Goal: Task Accomplishment & Management: Complete application form

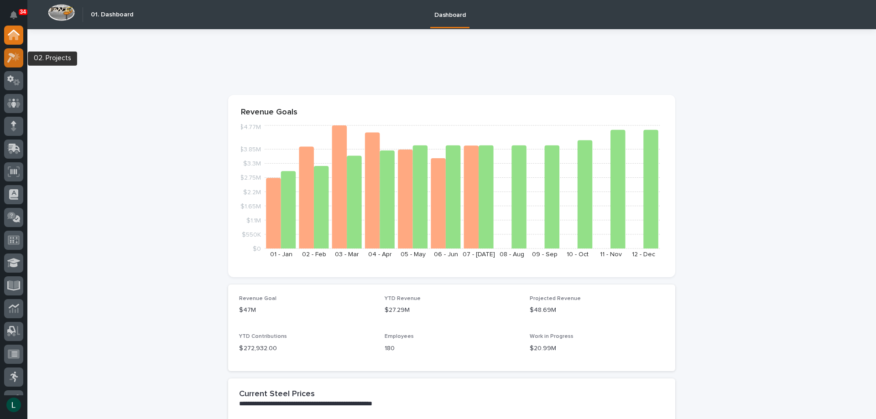
click at [12, 56] on icon at bounding box center [11, 58] width 8 height 10
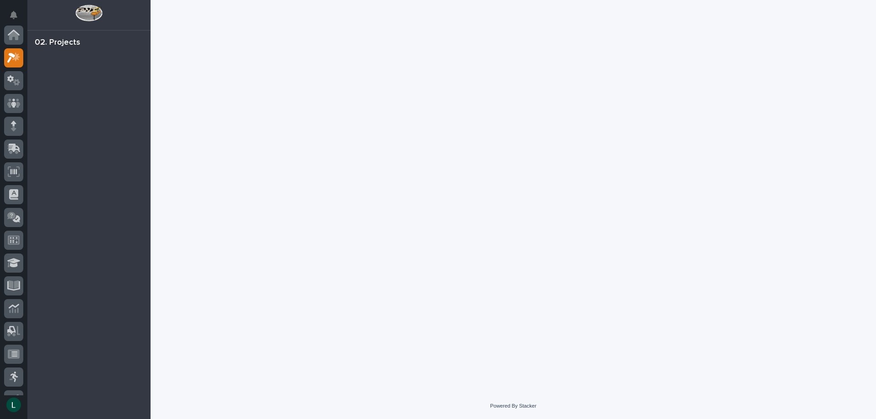
scroll to position [23, 0]
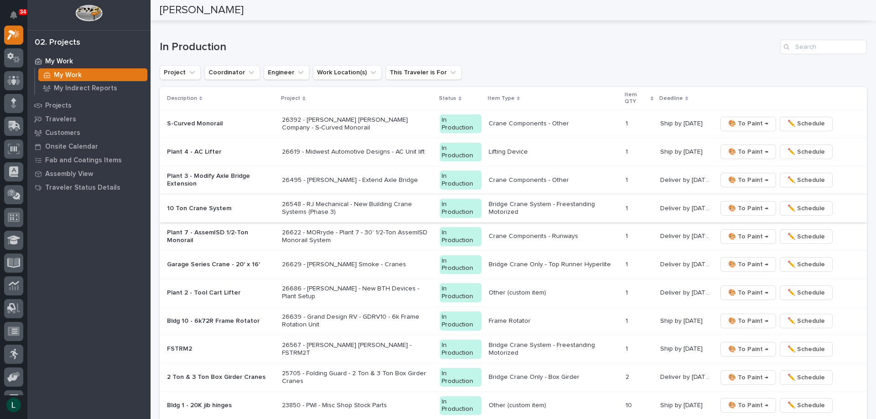
scroll to position [867, 0]
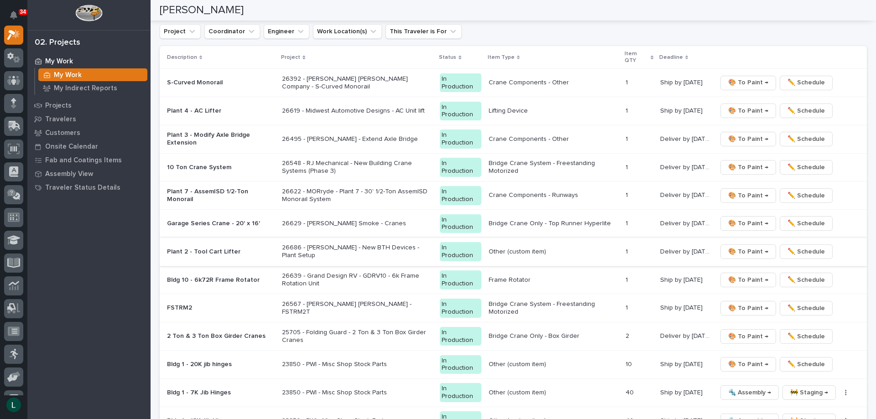
click at [736, 250] on span "🎨 To Paint →" at bounding box center [748, 251] width 40 height 11
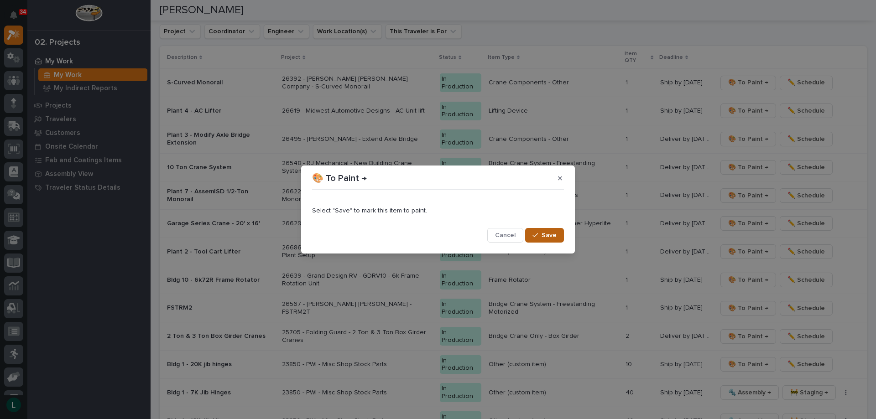
click at [555, 232] on span "Save" at bounding box center [549, 235] width 15 height 8
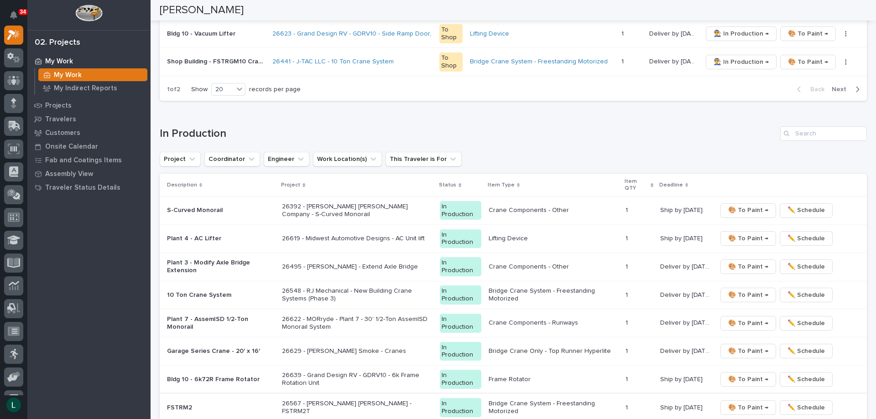
scroll to position [625, 0]
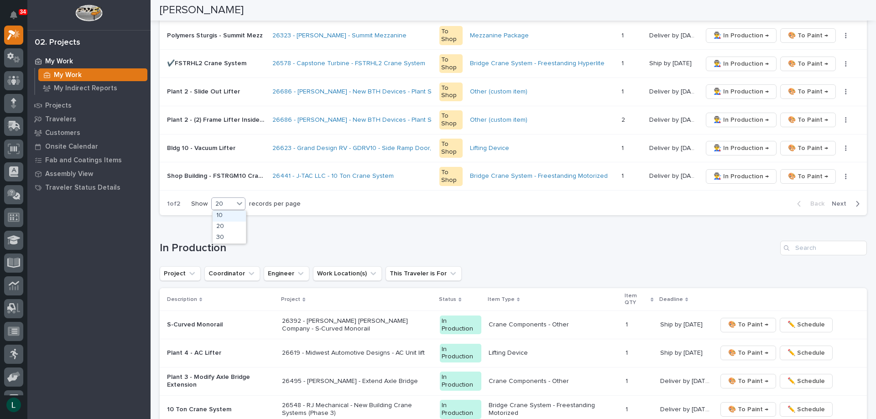
click at [224, 201] on div "20" at bounding box center [223, 204] width 22 height 10
click at [222, 235] on div "30" at bounding box center [229, 238] width 33 height 11
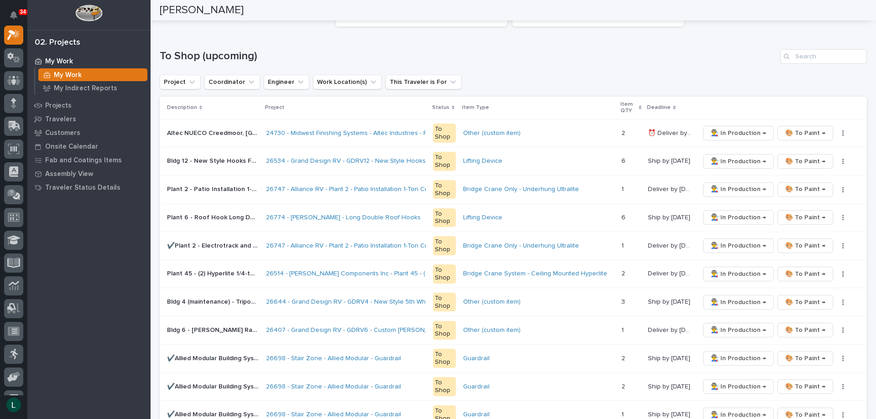
scroll to position [77, 0]
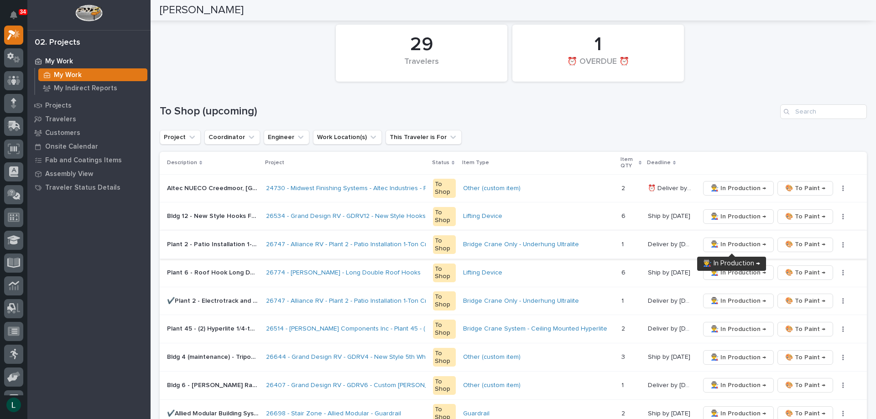
click at [744, 240] on span "👨‍🏭 In Production →" at bounding box center [738, 244] width 55 height 11
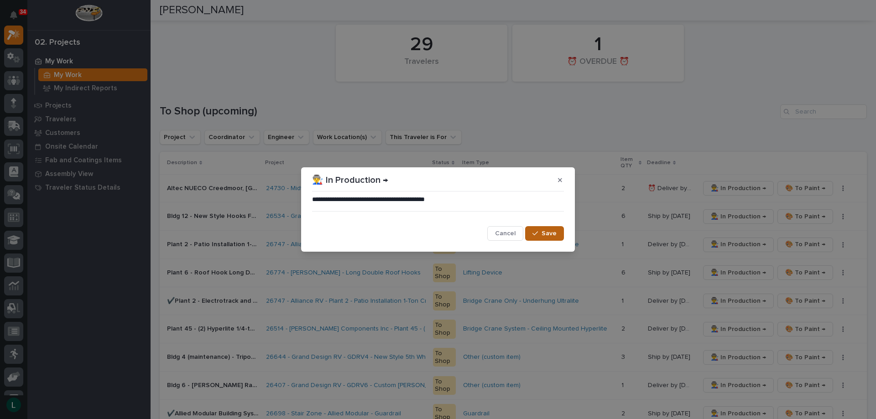
click at [543, 228] on button "Save" at bounding box center [544, 233] width 39 height 15
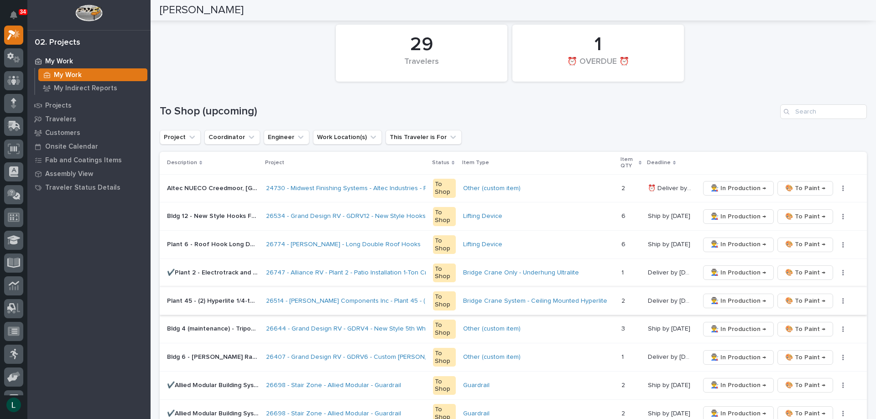
scroll to position [0, 0]
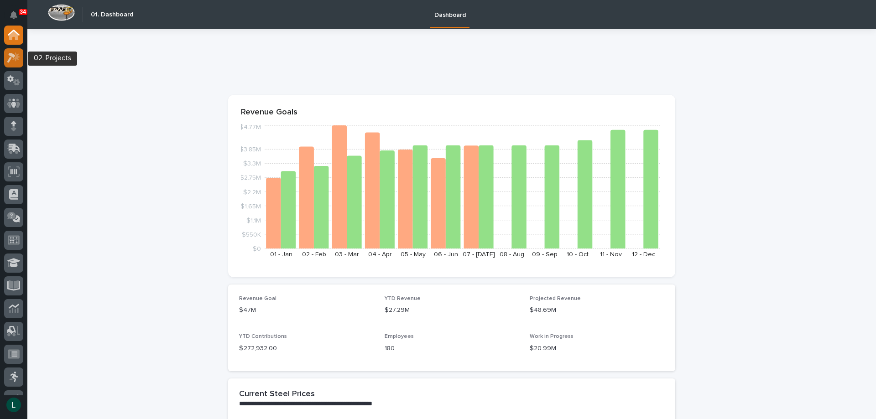
click at [12, 57] on icon at bounding box center [11, 58] width 8 height 10
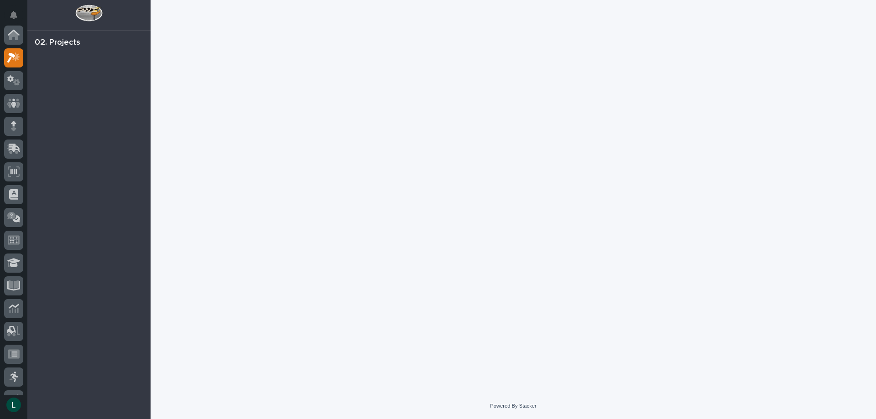
scroll to position [23, 0]
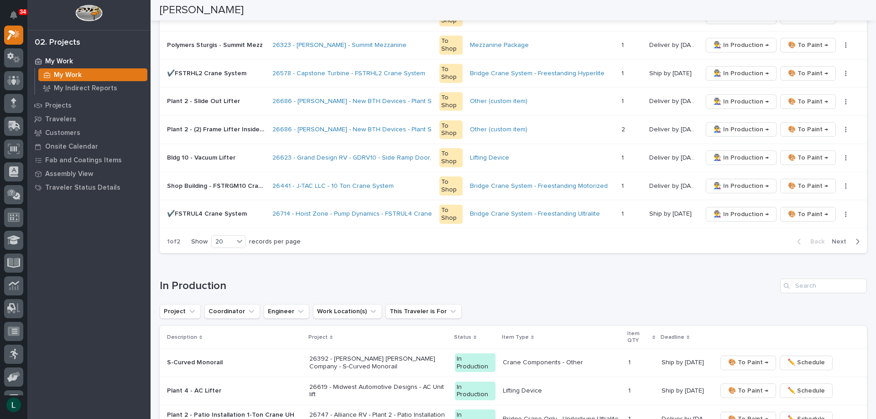
scroll to position [593, 0]
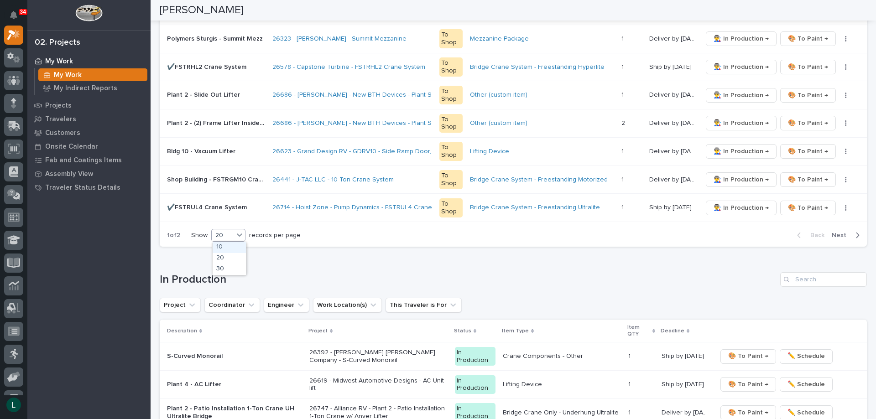
click at [230, 235] on div "20" at bounding box center [223, 236] width 22 height 10
click at [225, 268] on div "30" at bounding box center [229, 269] width 33 height 11
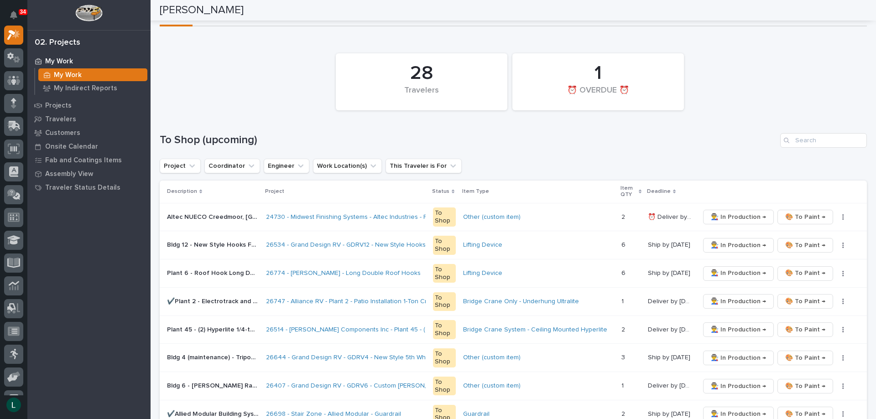
scroll to position [46, 0]
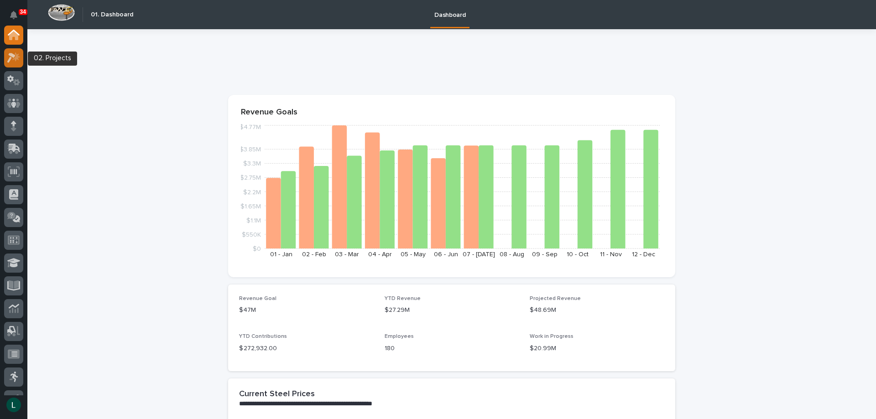
click at [13, 54] on icon at bounding box center [11, 58] width 8 height 10
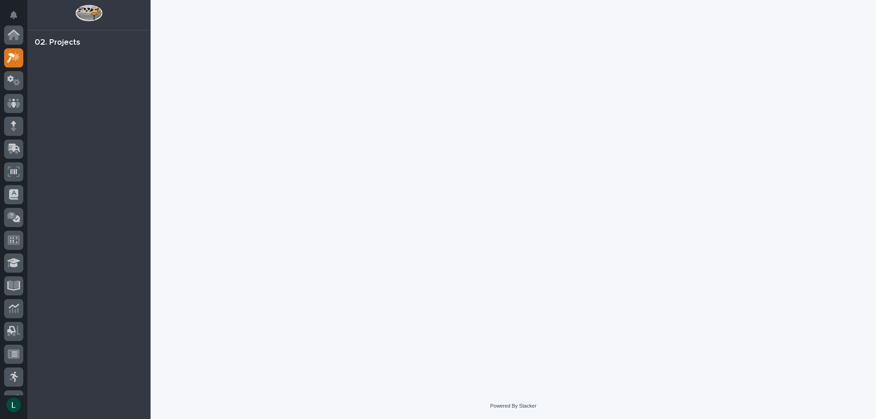
scroll to position [23, 0]
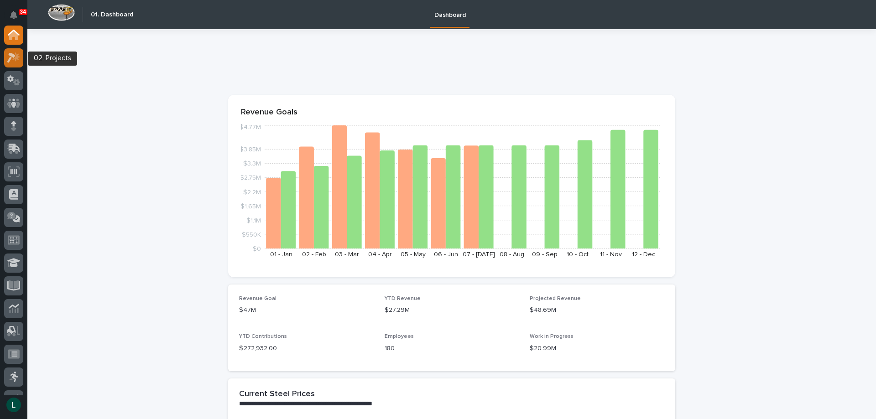
click at [12, 58] on icon at bounding box center [13, 57] width 13 height 10
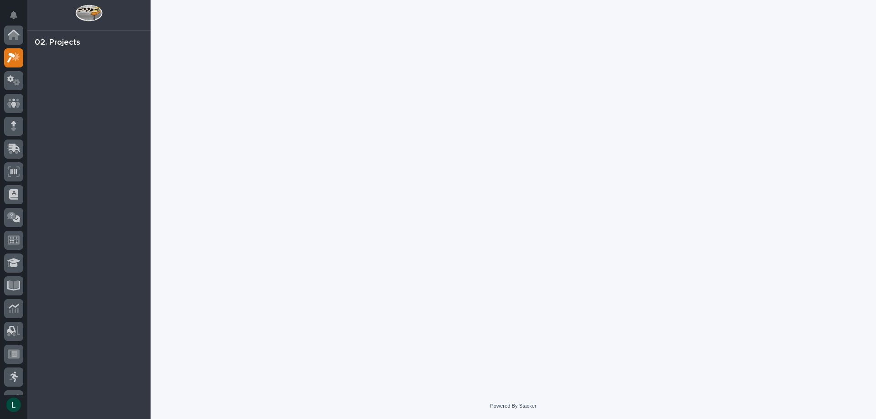
scroll to position [23, 0]
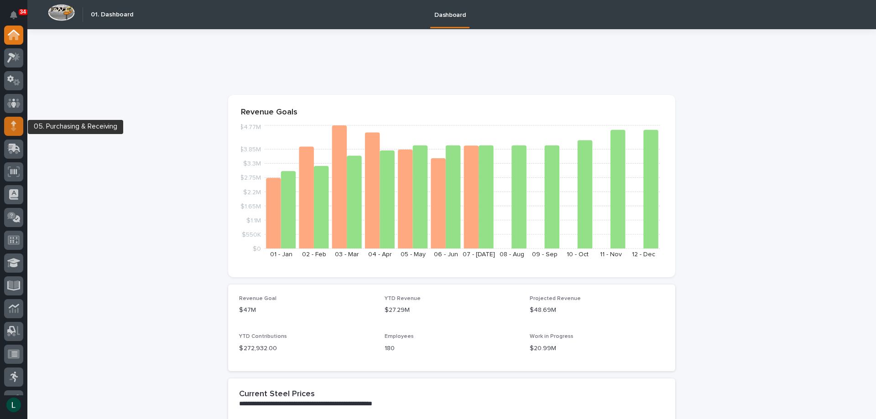
click at [11, 121] on icon at bounding box center [13, 126] width 5 height 10
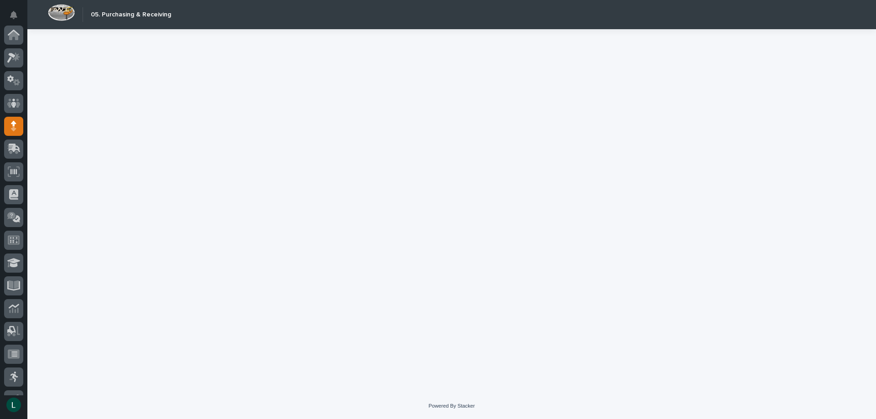
scroll to position [91, 0]
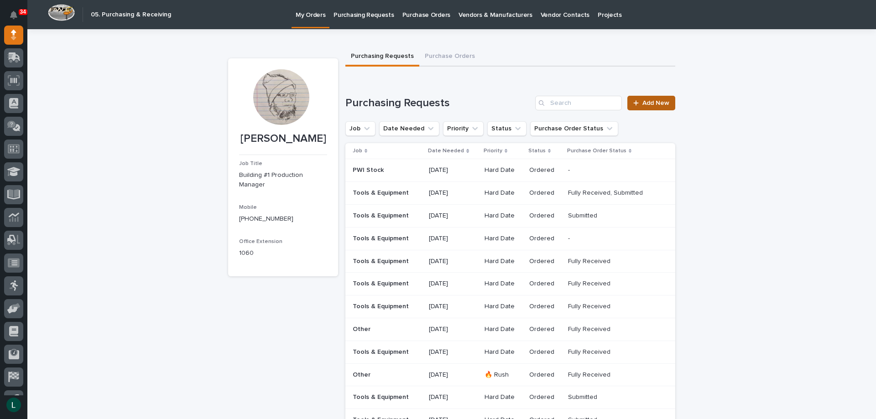
click at [646, 103] on span "Add New" at bounding box center [655, 103] width 27 height 6
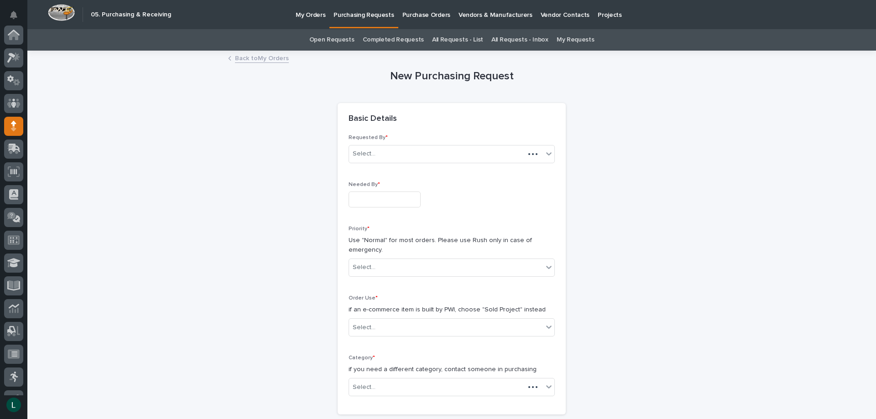
scroll to position [91, 0]
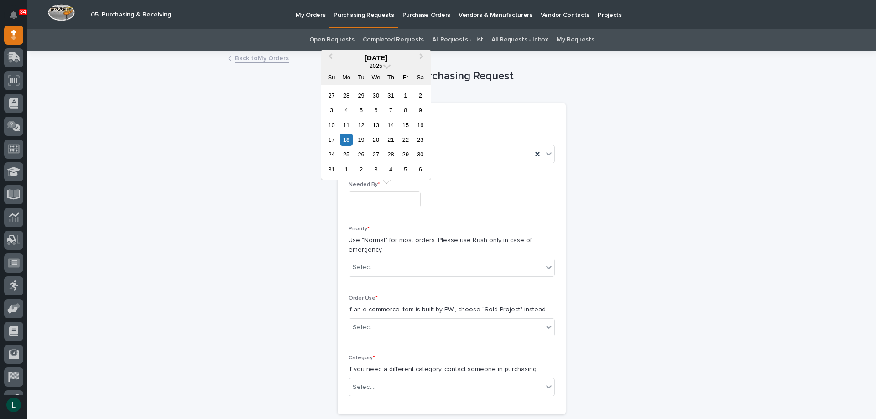
click at [391, 201] on input "text" at bounding box center [385, 200] width 72 height 16
click at [376, 154] on div "27" at bounding box center [376, 154] width 12 height 12
type input "**********"
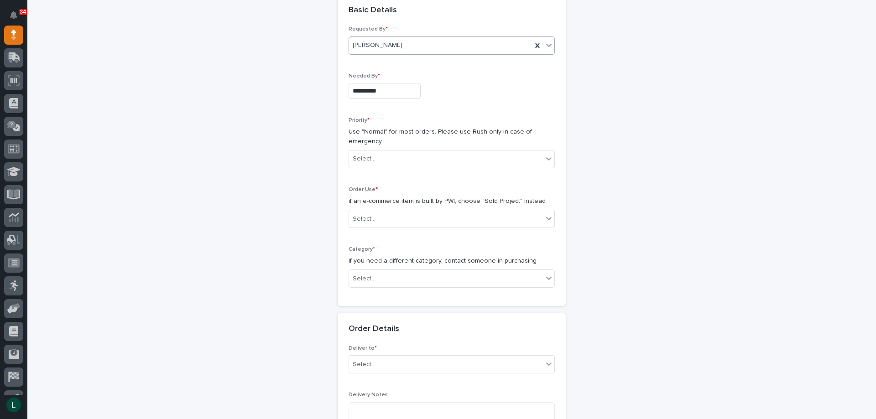
scroll to position [137, 0]
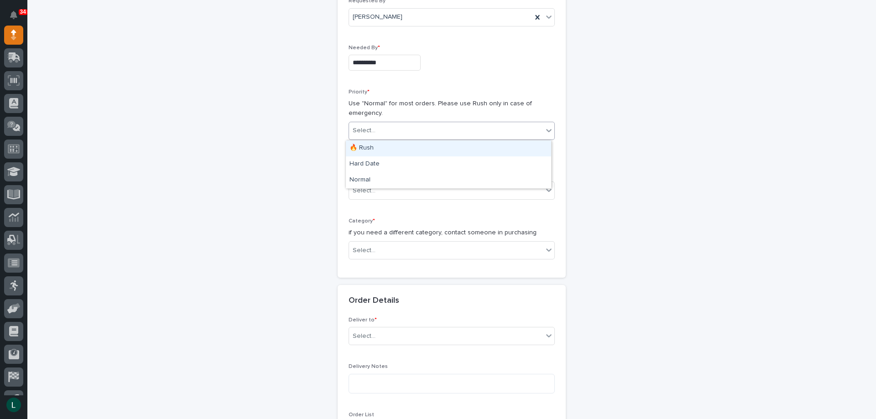
click at [482, 127] on div "Select..." at bounding box center [446, 130] width 194 height 15
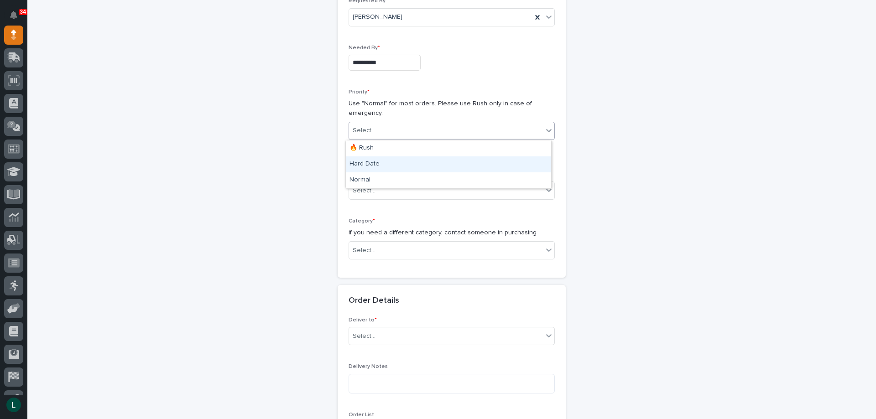
click at [465, 159] on div "Hard Date" at bounding box center [448, 164] width 205 height 16
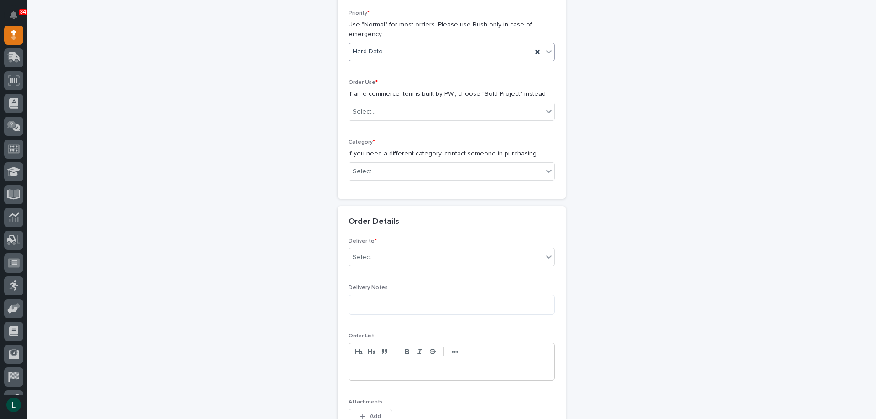
scroll to position [228, 0]
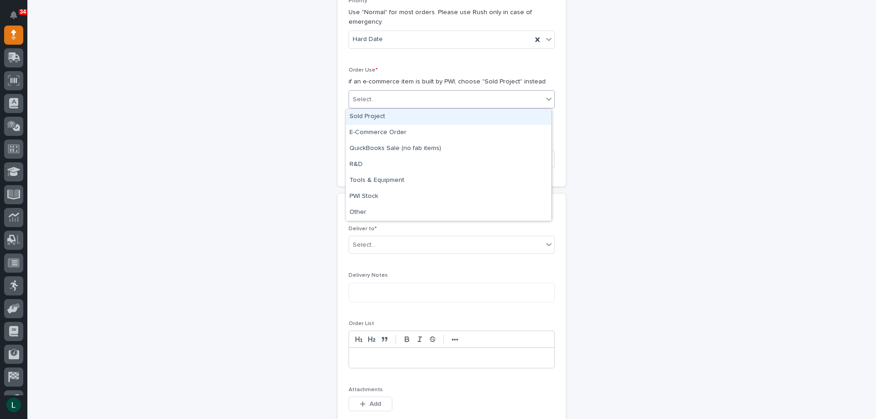
click at [464, 94] on div "Select..." at bounding box center [446, 99] width 194 height 15
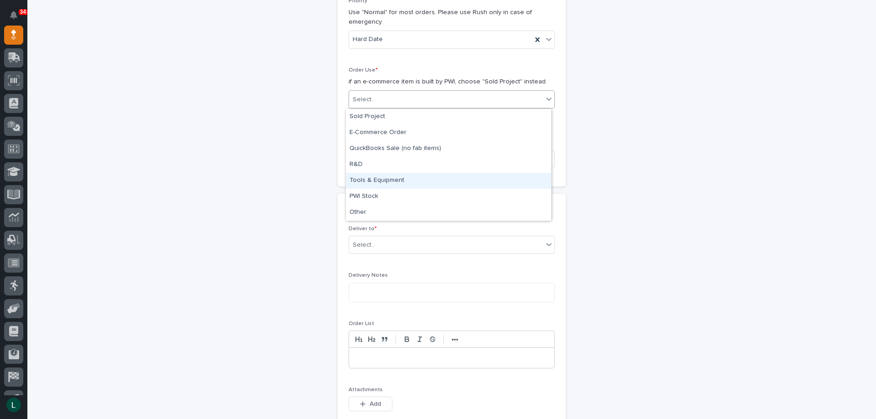
click at [448, 179] on div "Tools & Equipment" at bounding box center [448, 181] width 205 height 16
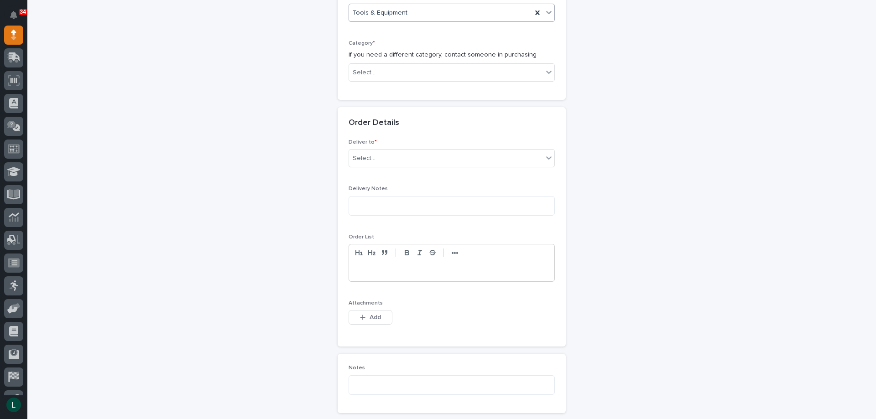
scroll to position [319, 0]
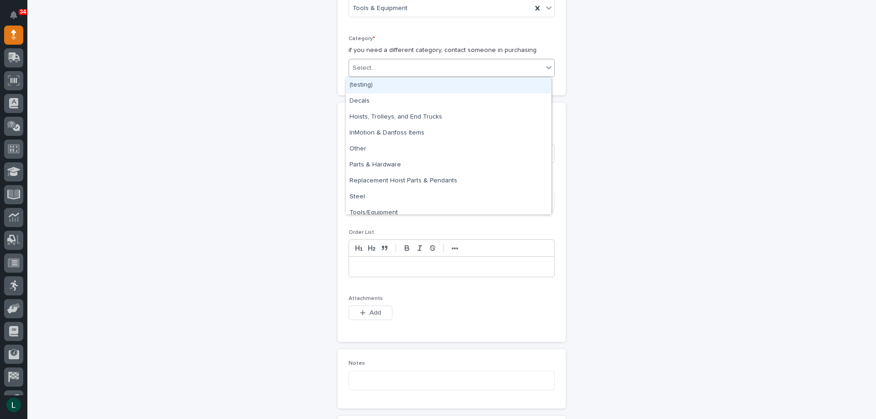
click at [458, 62] on div "Select..." at bounding box center [446, 68] width 194 height 15
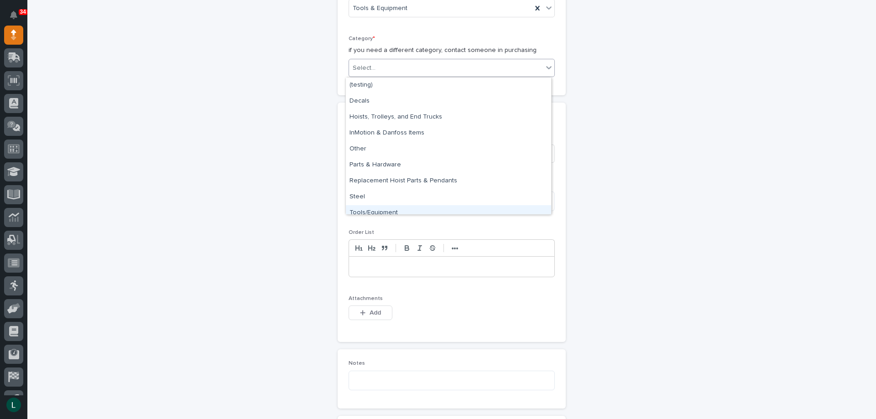
click at [462, 208] on div "Tools/Equipment" at bounding box center [448, 213] width 205 height 16
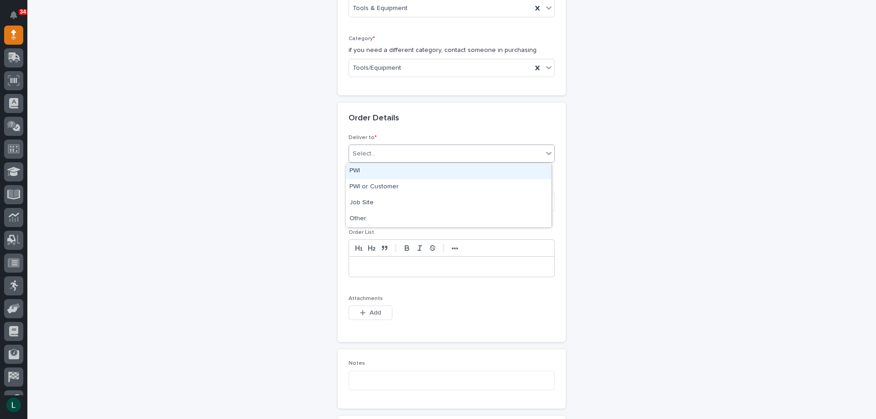
click at [452, 147] on div "Select..." at bounding box center [446, 153] width 194 height 15
click at [438, 169] on div "PWI" at bounding box center [448, 171] width 205 height 16
click at [433, 203] on textarea at bounding box center [452, 202] width 206 height 20
type textarea "*********"
click at [370, 266] on p at bounding box center [452, 266] width 192 height 9
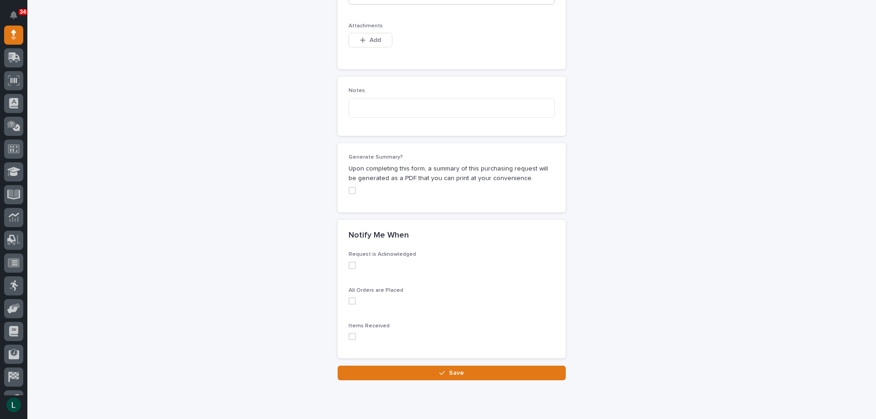
scroll to position [593, 0]
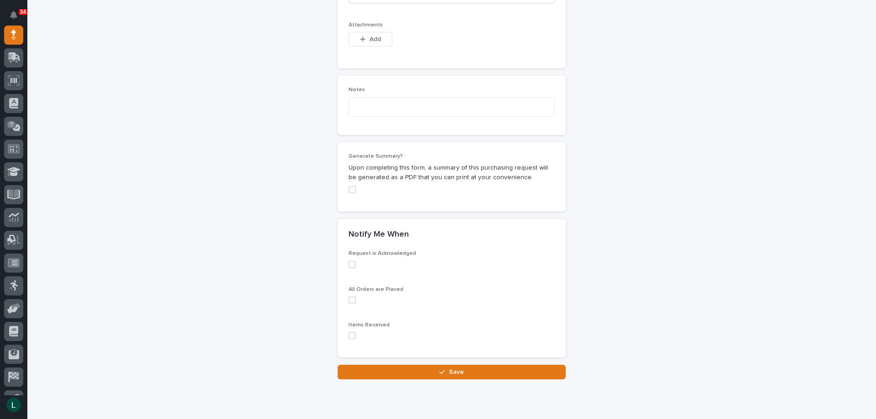
click at [349, 263] on span at bounding box center [352, 264] width 7 height 7
drag, startPoint x: 348, startPoint y: 299, endPoint x: 351, endPoint y: 321, distance: 22.2
click at [349, 301] on span at bounding box center [352, 300] width 7 height 7
click at [349, 337] on span at bounding box center [352, 335] width 7 height 7
click at [443, 370] on div "button" at bounding box center [443, 372] width 9 height 6
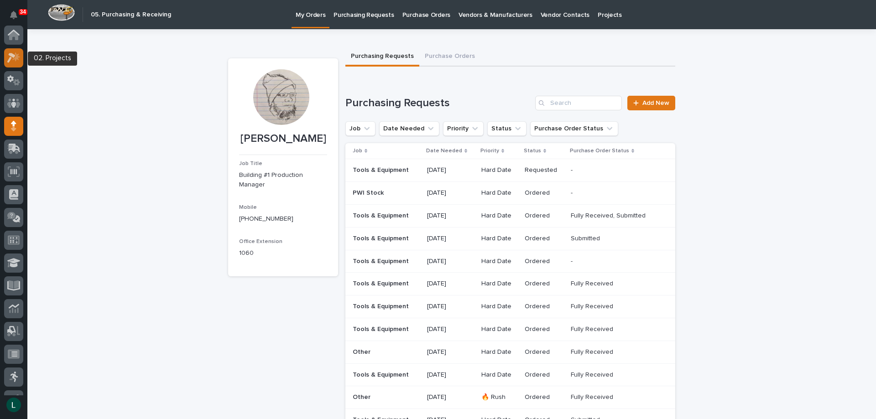
click at [15, 56] on icon at bounding box center [11, 58] width 8 height 10
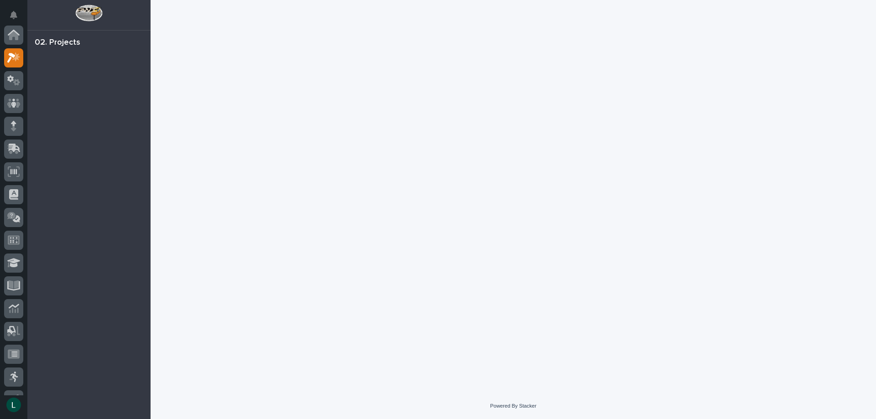
scroll to position [23, 0]
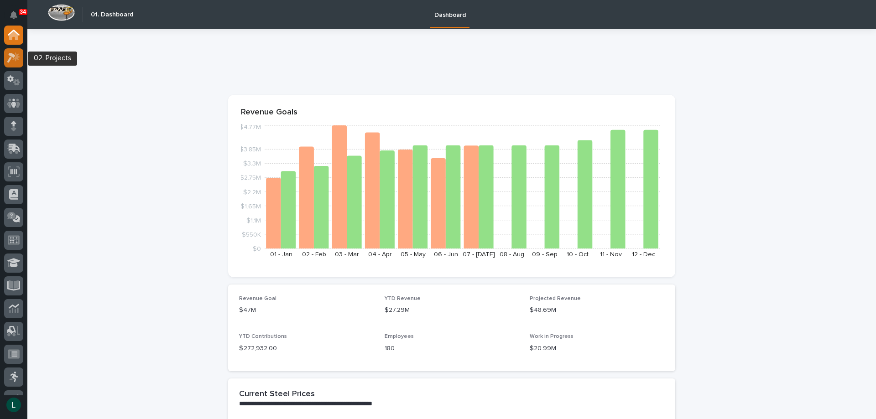
click at [10, 57] on icon at bounding box center [11, 58] width 8 height 10
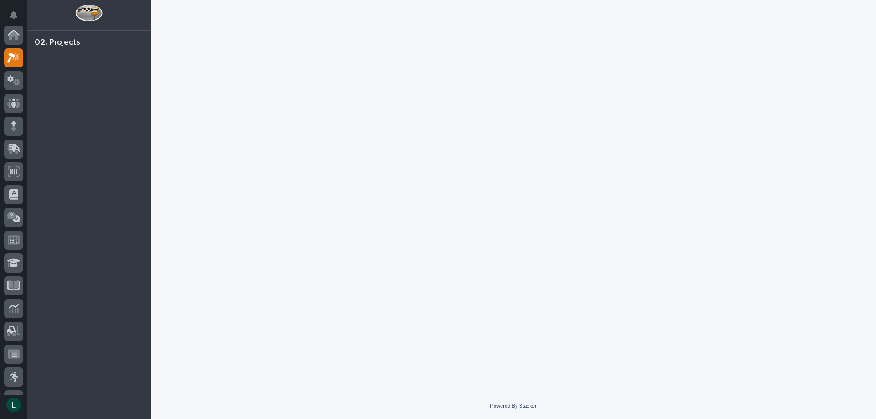
scroll to position [23, 0]
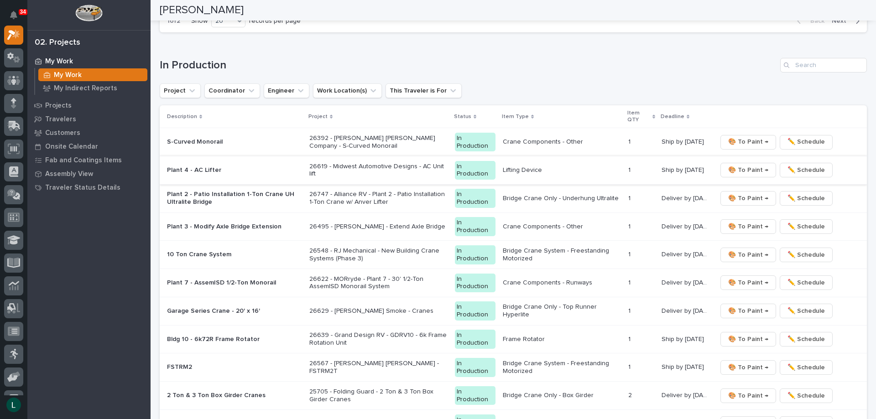
scroll to position [821, 0]
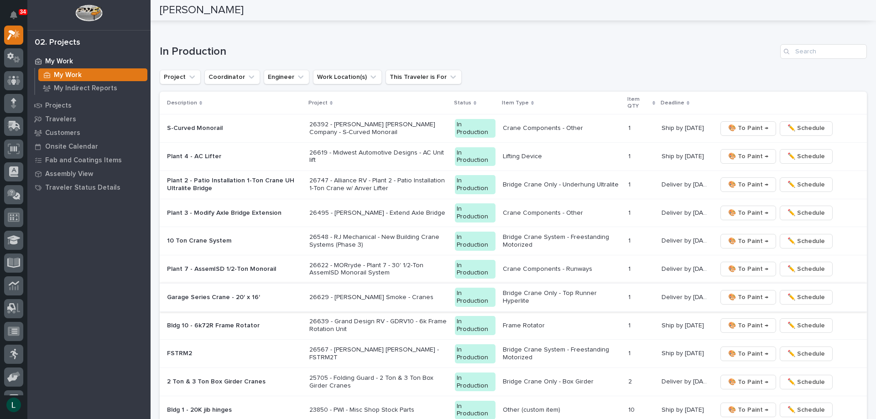
click at [750, 295] on span "🎨 To Paint →" at bounding box center [748, 297] width 40 height 11
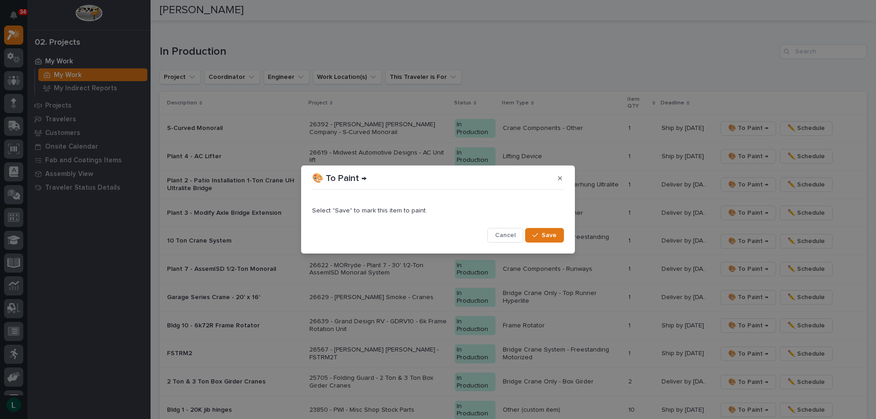
click at [540, 231] on button "Save" at bounding box center [544, 235] width 39 height 15
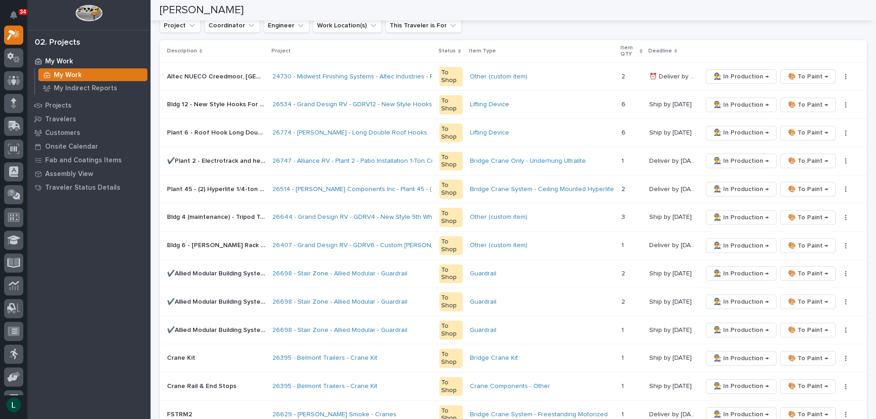
scroll to position [169, 0]
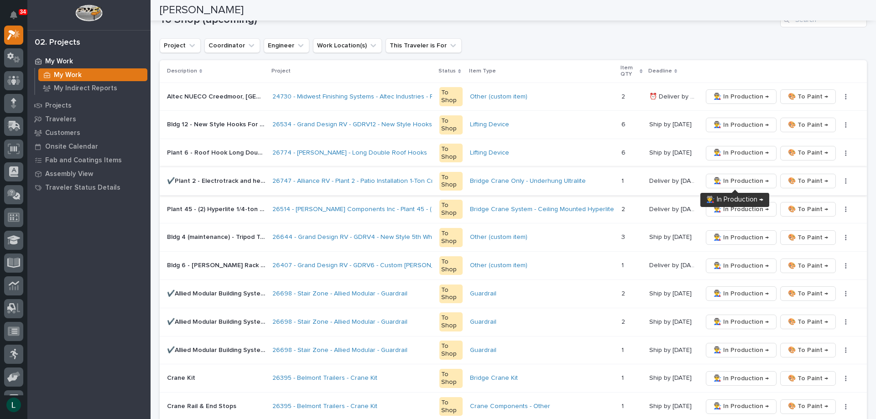
click at [745, 181] on span "👨‍🏭 In Production →" at bounding box center [741, 181] width 55 height 11
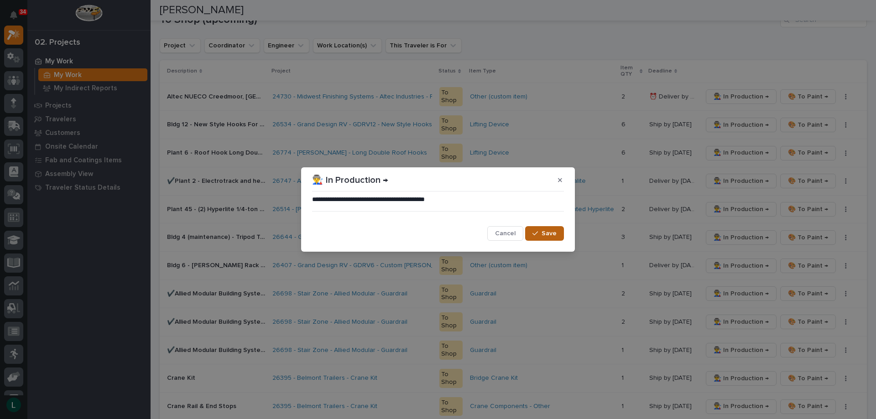
click at [543, 232] on span "Save" at bounding box center [549, 233] width 15 height 8
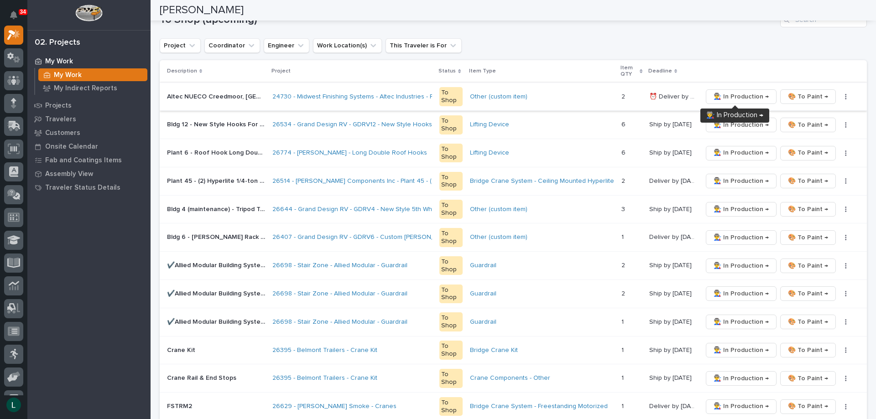
click at [741, 96] on span "👨‍🏭 In Production →" at bounding box center [741, 96] width 55 height 11
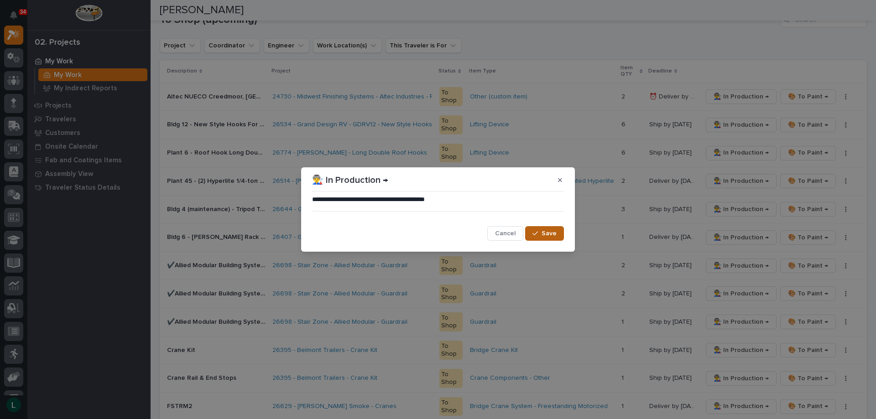
click at [538, 232] on icon "button" at bounding box center [534, 233] width 5 height 6
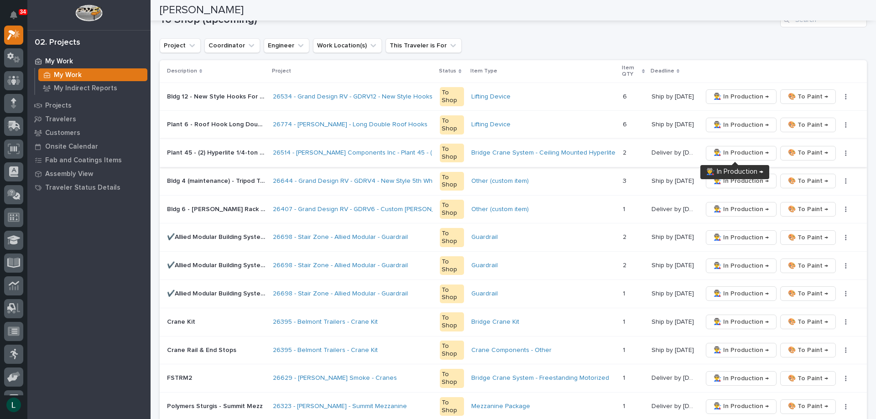
click at [734, 150] on span "👨‍🏭 In Production →" at bounding box center [741, 152] width 55 height 11
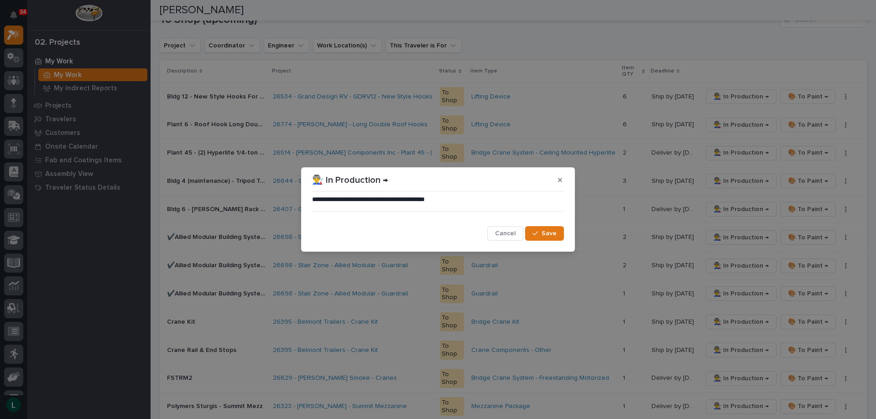
click at [549, 233] on span "Save" at bounding box center [549, 233] width 15 height 8
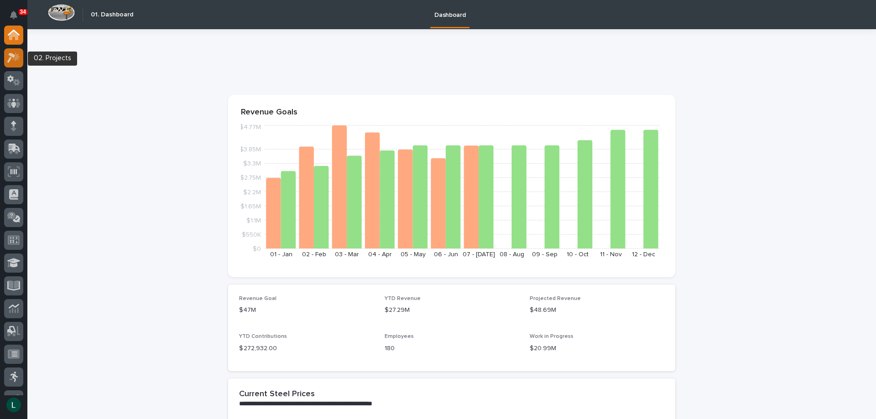
click at [11, 52] on icon at bounding box center [13, 57] width 13 height 10
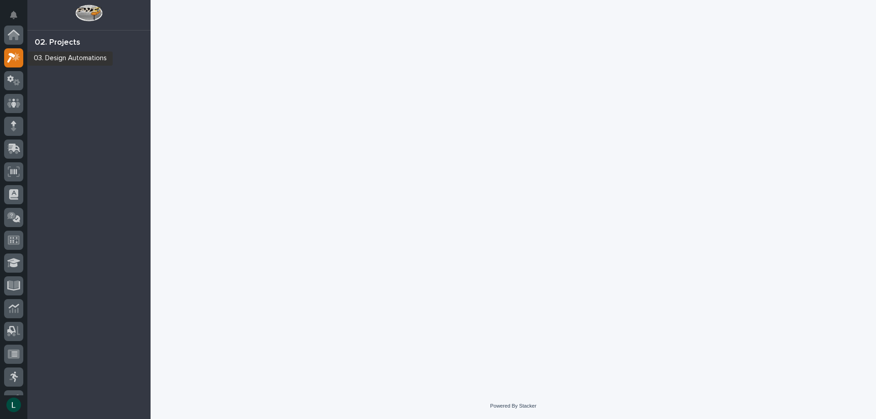
scroll to position [23, 0]
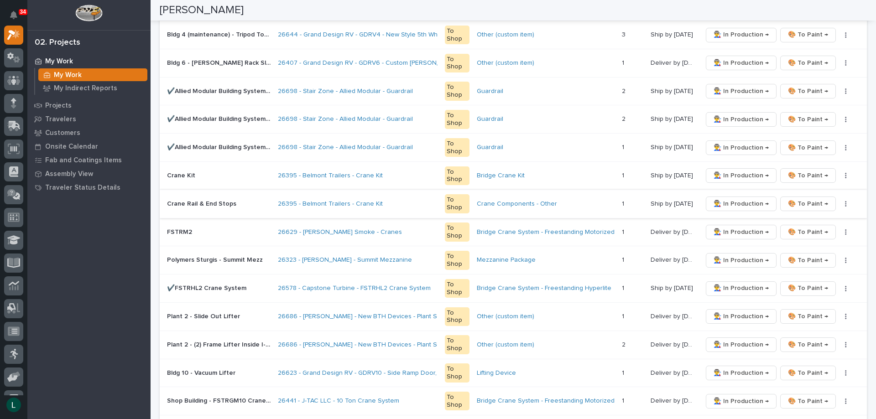
scroll to position [274, 0]
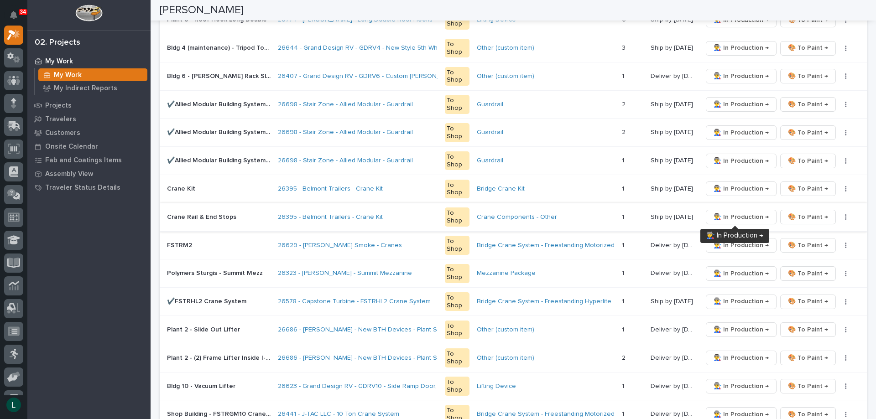
click at [720, 215] on span "👨‍🏭 In Production →" at bounding box center [741, 217] width 55 height 11
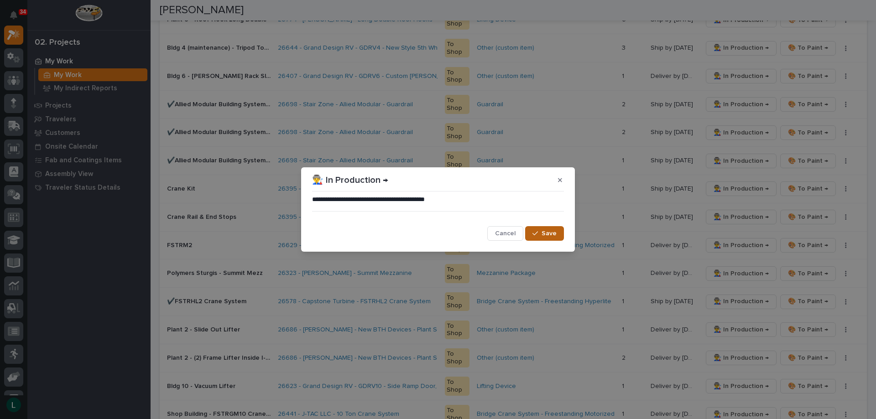
click at [547, 234] on span "Save" at bounding box center [549, 233] width 15 height 8
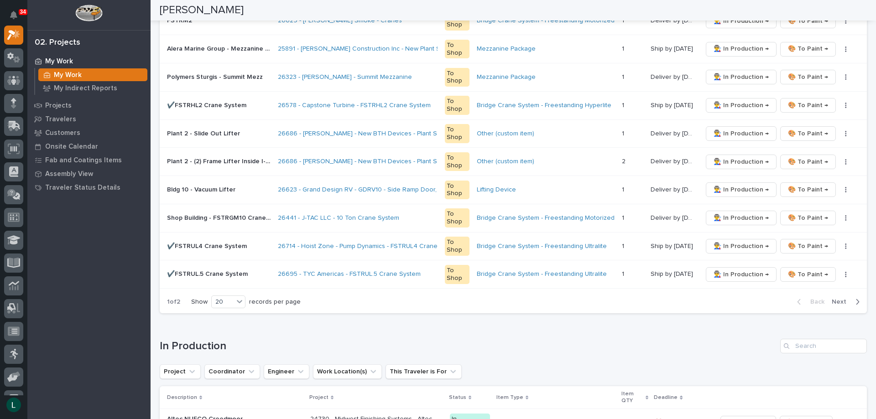
scroll to position [547, 0]
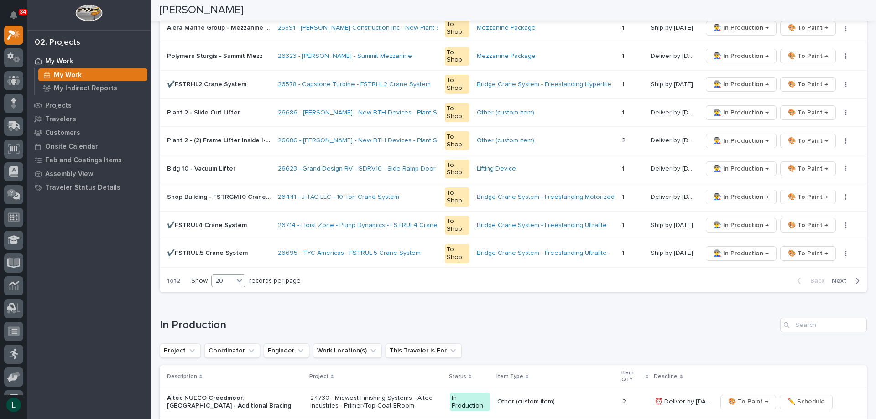
click at [234, 278] on div "20" at bounding box center [223, 281] width 22 height 10
click at [226, 313] on div "30" at bounding box center [229, 315] width 33 height 11
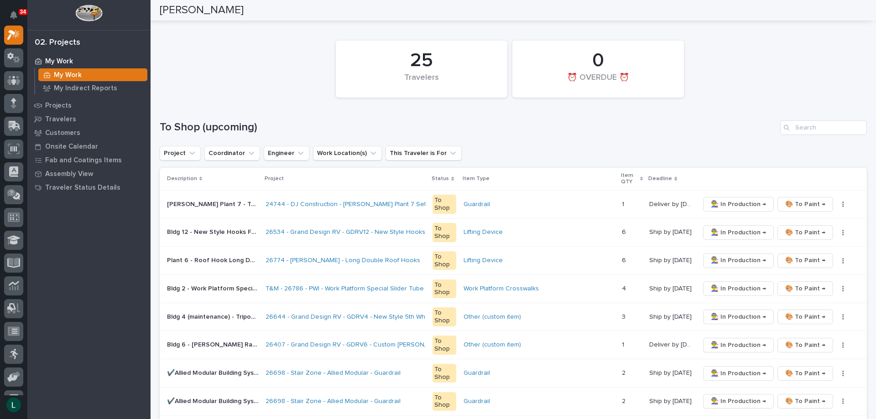
scroll to position [46, 0]
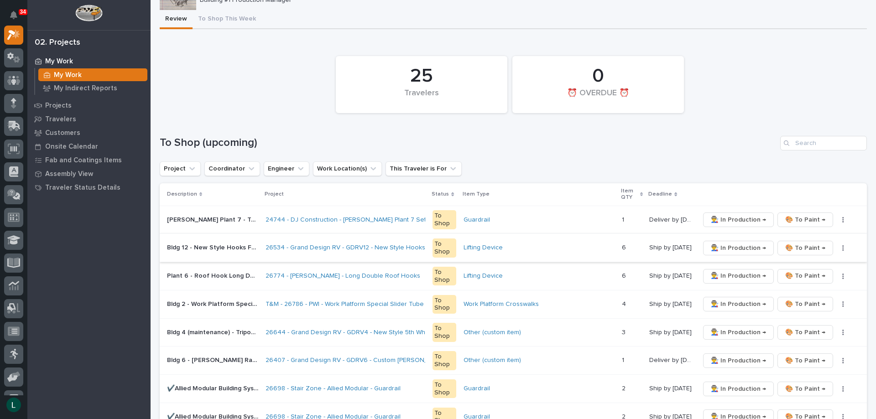
click at [802, 248] on span "🎨 To Paint →" at bounding box center [805, 248] width 40 height 11
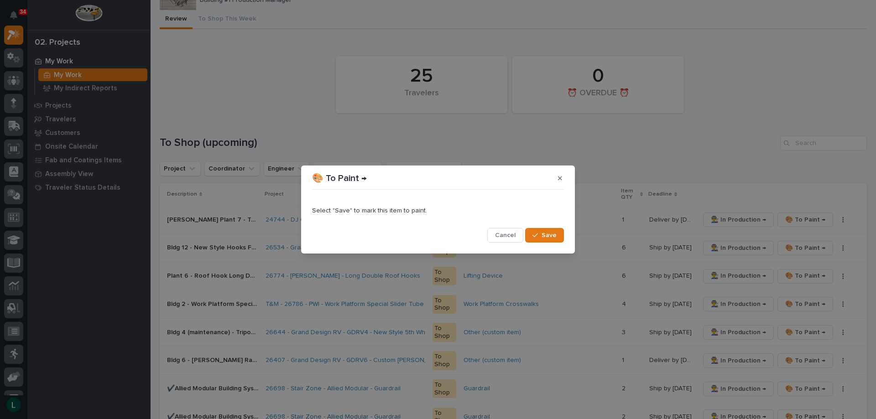
click at [542, 236] on span "Save" at bounding box center [549, 235] width 15 height 8
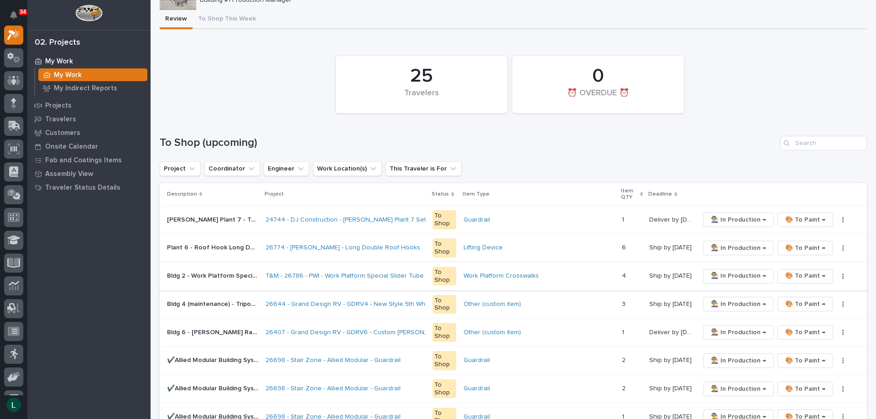
scroll to position [0, 0]
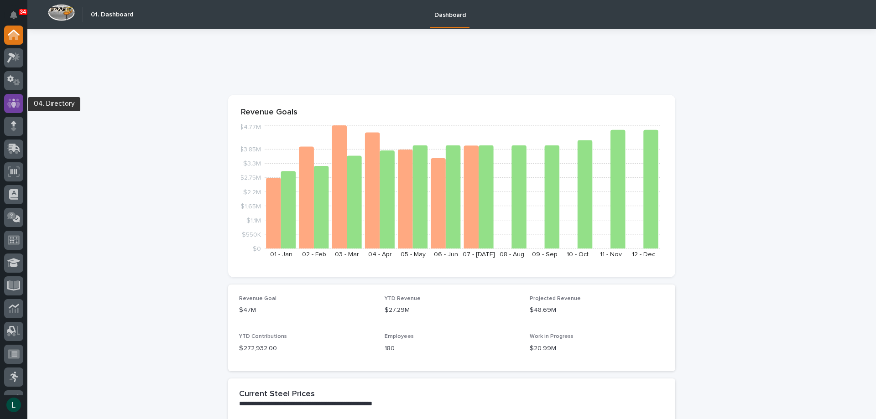
click at [16, 99] on icon at bounding box center [13, 103] width 13 height 10
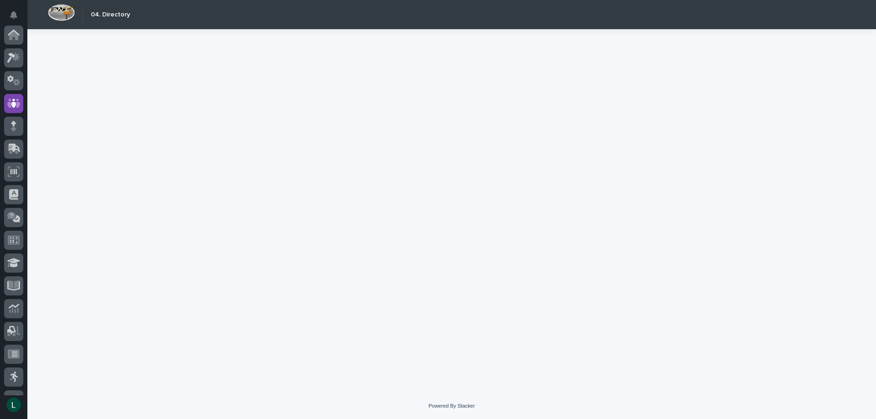
scroll to position [68, 0]
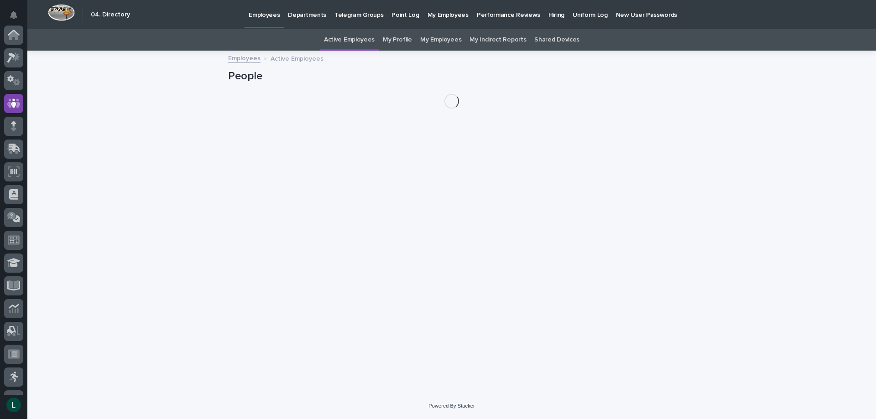
scroll to position [68, 0]
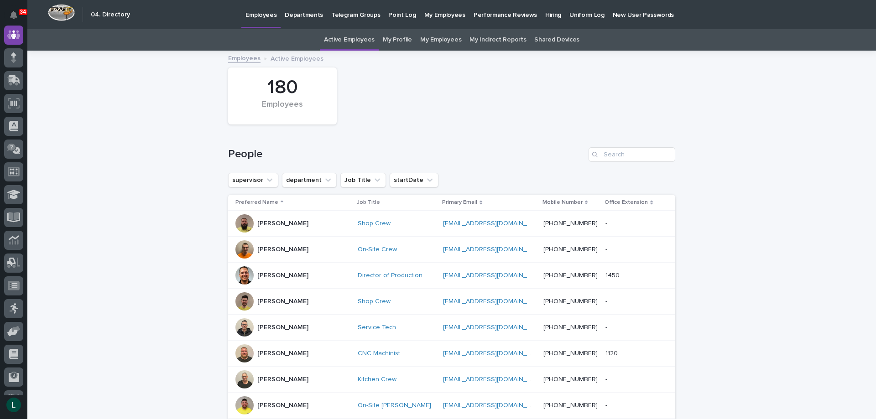
click at [432, 36] on link "My Employees" at bounding box center [440, 39] width 41 height 21
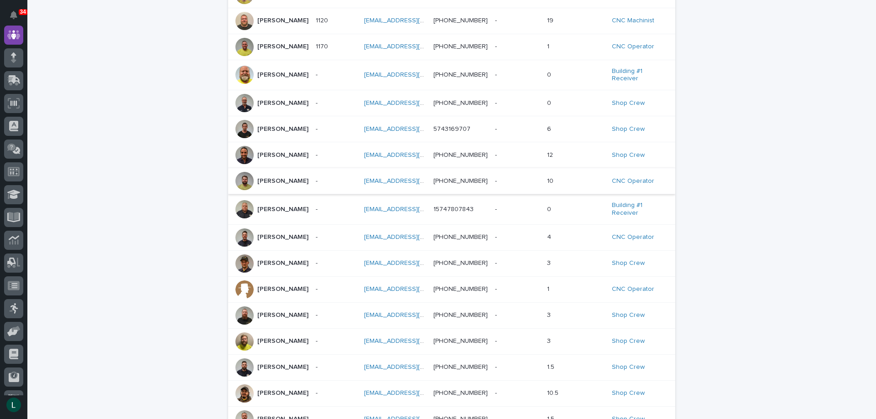
scroll to position [137, 0]
click at [281, 177] on p "[PERSON_NAME]" at bounding box center [282, 181] width 51 height 8
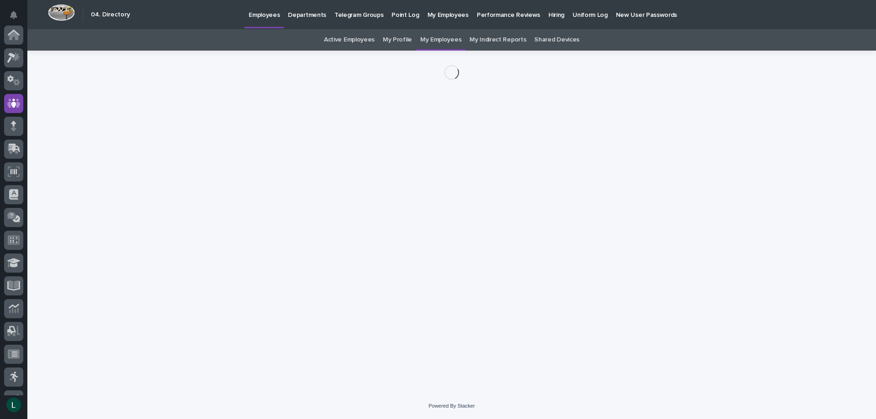
scroll to position [68, 0]
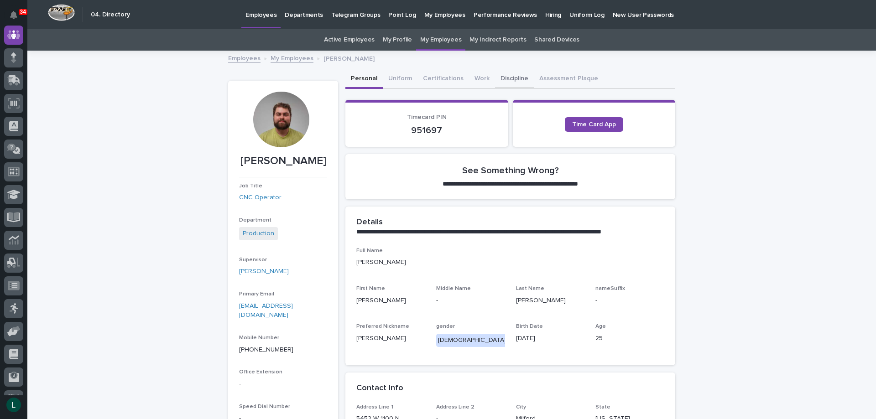
click at [504, 76] on button "Discipline" at bounding box center [514, 79] width 39 height 19
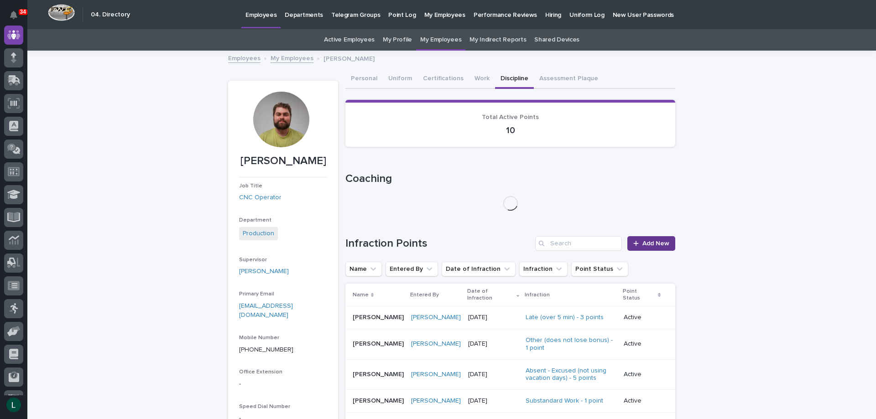
click at [646, 240] on span "Add New" at bounding box center [655, 243] width 27 height 6
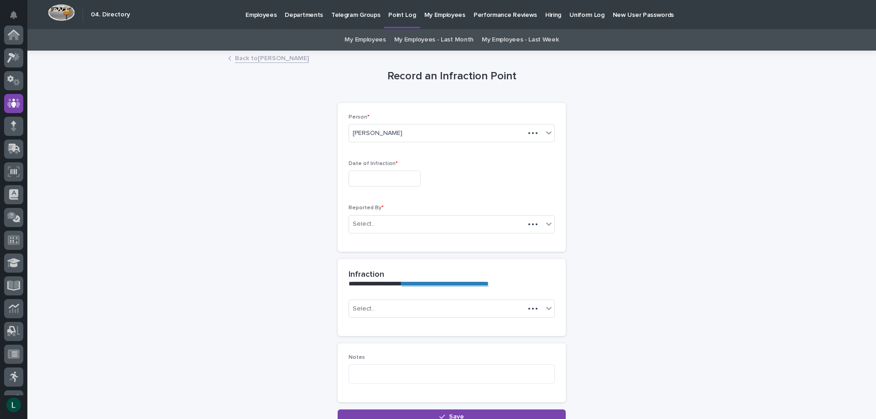
scroll to position [68, 0]
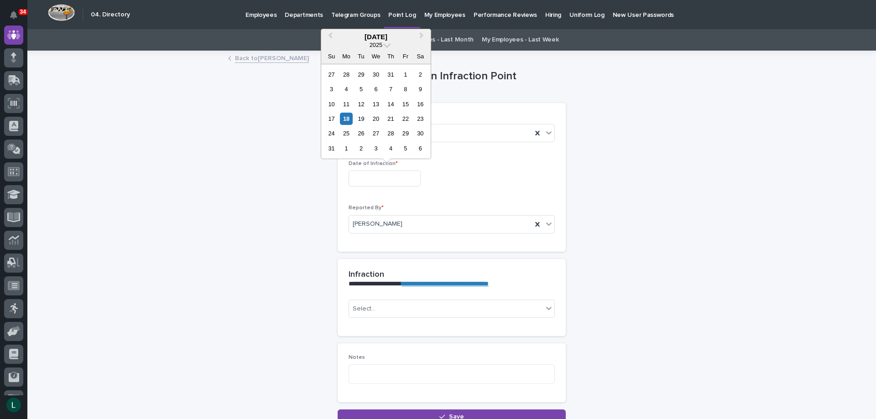
click at [377, 177] on input "text" at bounding box center [385, 179] width 72 height 16
click at [344, 116] on div "18" at bounding box center [346, 119] width 12 height 12
type input "**********"
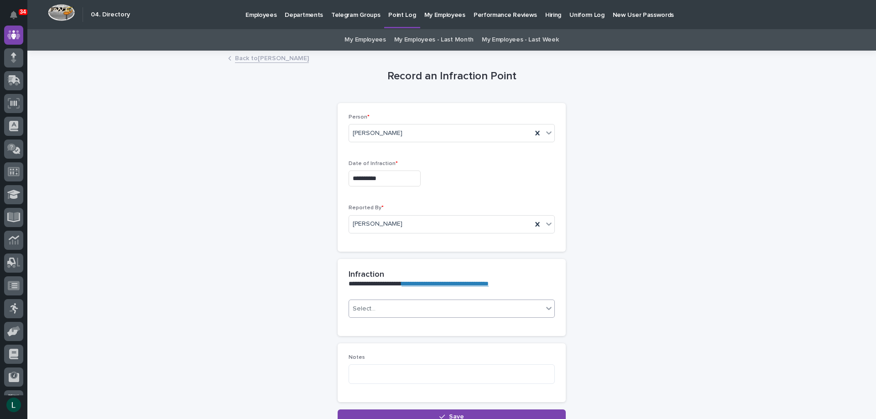
click at [481, 303] on div "Select..." at bounding box center [446, 309] width 194 height 15
click at [238, 58] on link "Back to [PERSON_NAME]" at bounding box center [272, 57] width 74 height 10
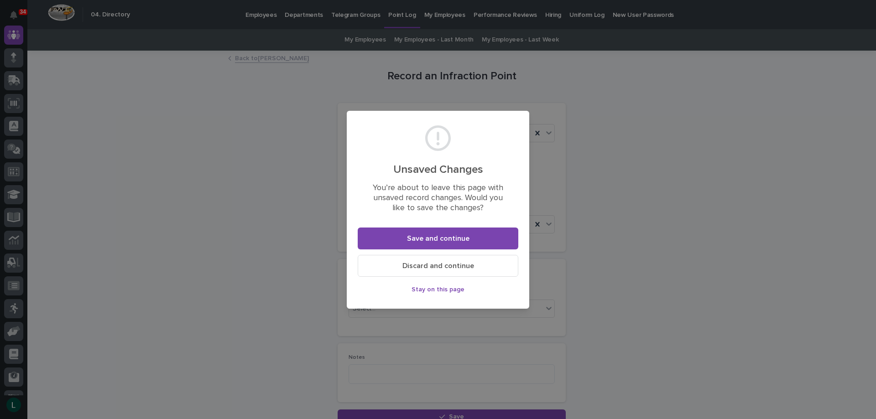
click at [405, 266] on span "Discard and continue" at bounding box center [438, 265] width 72 height 7
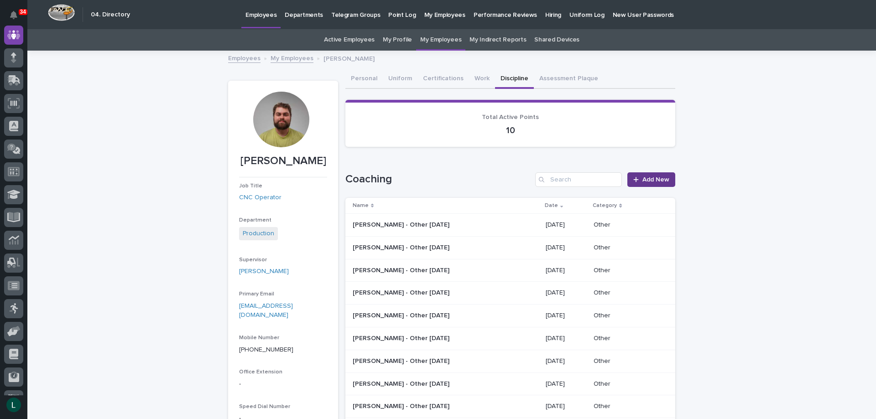
click at [652, 177] on span "Add New" at bounding box center [655, 180] width 27 height 6
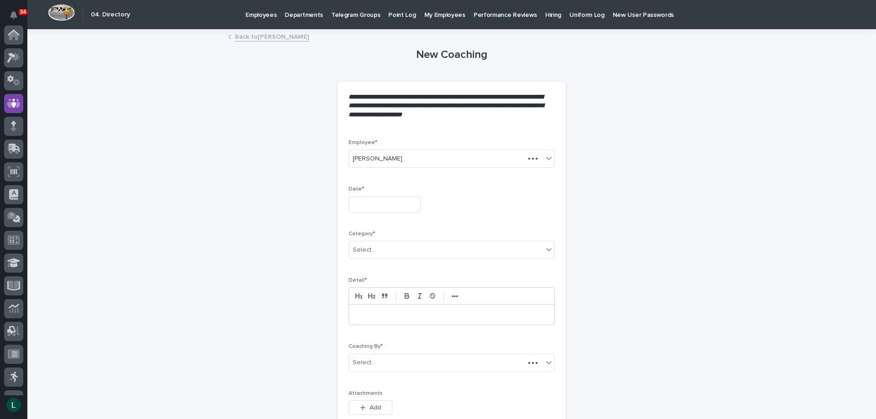
scroll to position [68, 0]
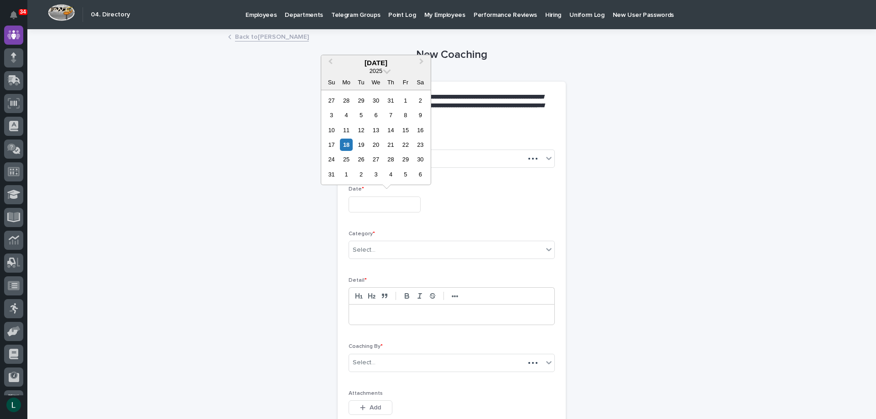
click at [374, 204] on input "text" at bounding box center [385, 205] width 72 height 16
click at [348, 149] on div "18" at bounding box center [346, 145] width 12 height 12
type input "**********"
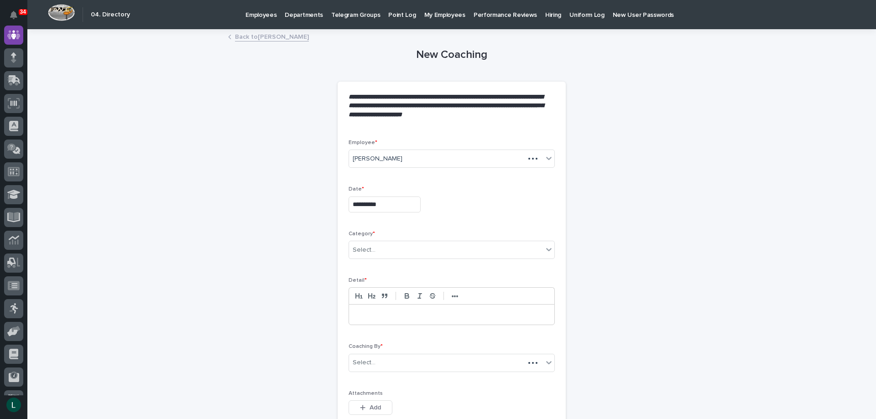
click at [408, 240] on div "Category * Select..." at bounding box center [452, 249] width 206 height 36
click at [412, 243] on div "Select..." at bounding box center [446, 250] width 194 height 15
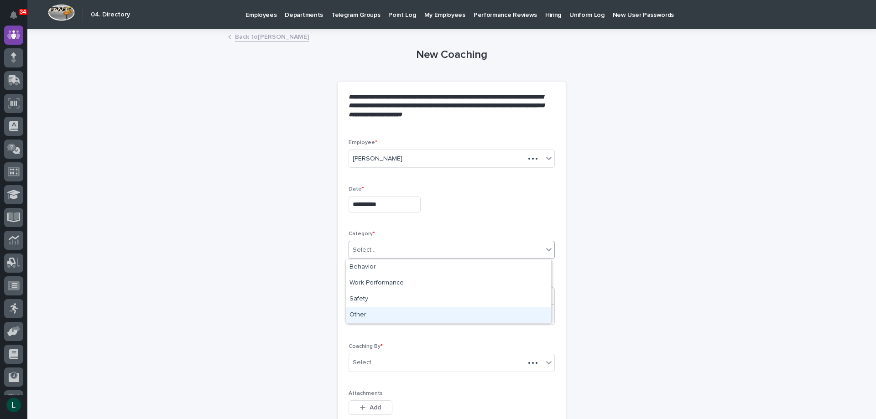
click at [393, 313] on div "Other" at bounding box center [448, 315] width 205 height 16
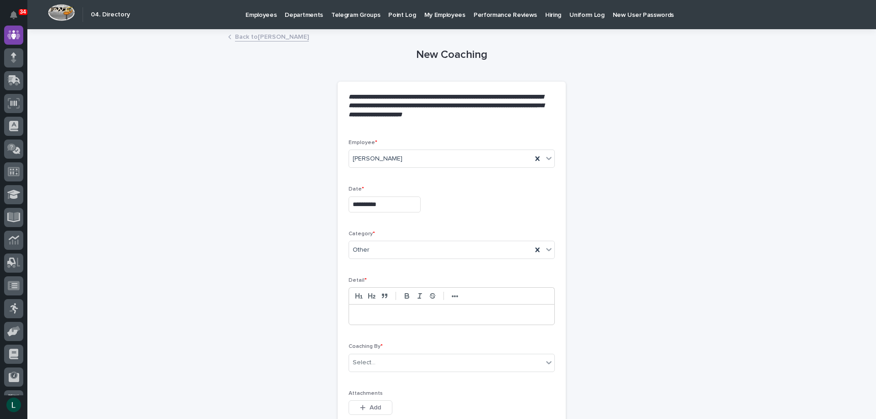
click at [417, 317] on p at bounding box center [452, 314] width 192 height 9
click at [414, 359] on div "Select..." at bounding box center [446, 362] width 194 height 15
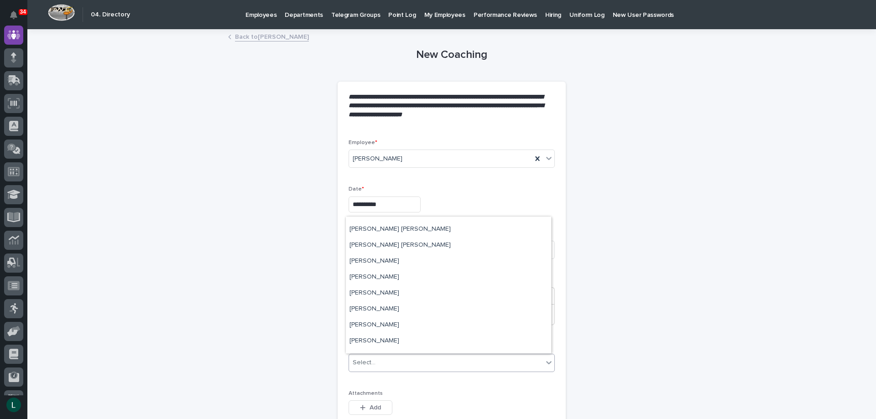
scroll to position [2646, 0]
click at [378, 337] on div "[PERSON_NAME]" at bounding box center [448, 341] width 205 height 16
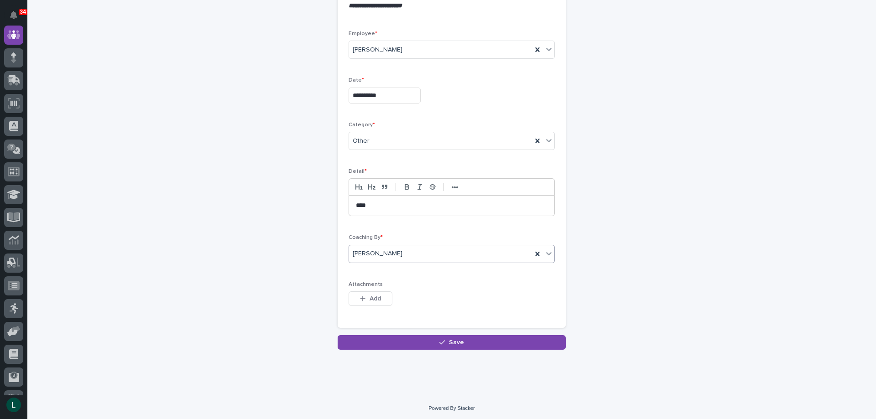
scroll to position [111, 0]
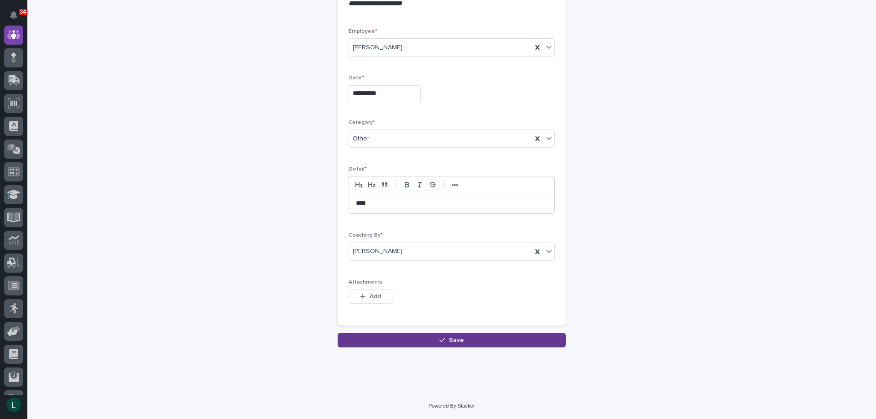
click at [441, 340] on icon "button" at bounding box center [441, 340] width 5 height 6
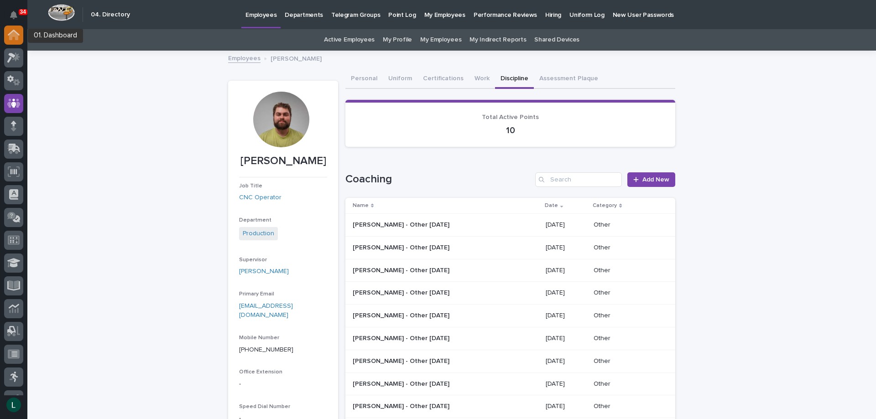
click at [16, 32] on icon at bounding box center [14, 33] width 12 height 6
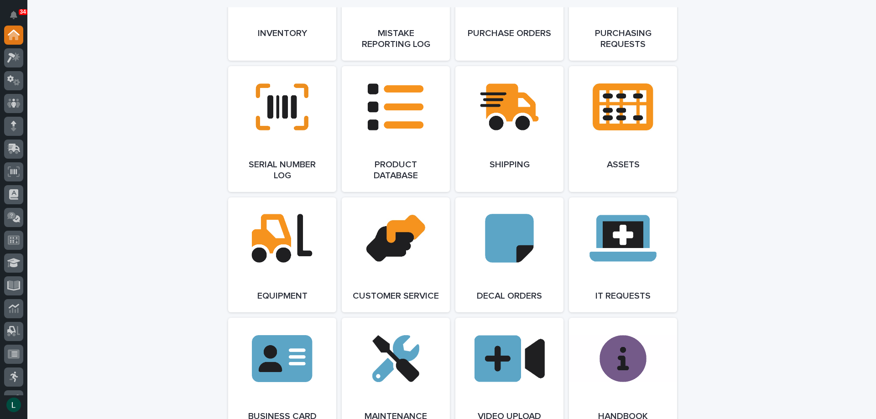
scroll to position [1369, 0]
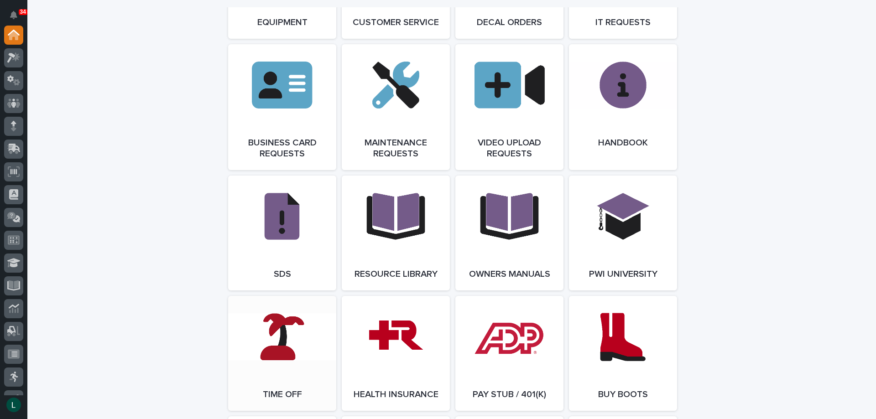
click at [285, 357] on span "Open Link" at bounding box center [282, 353] width 30 height 6
